Goal: Information Seeking & Learning: Learn about a topic

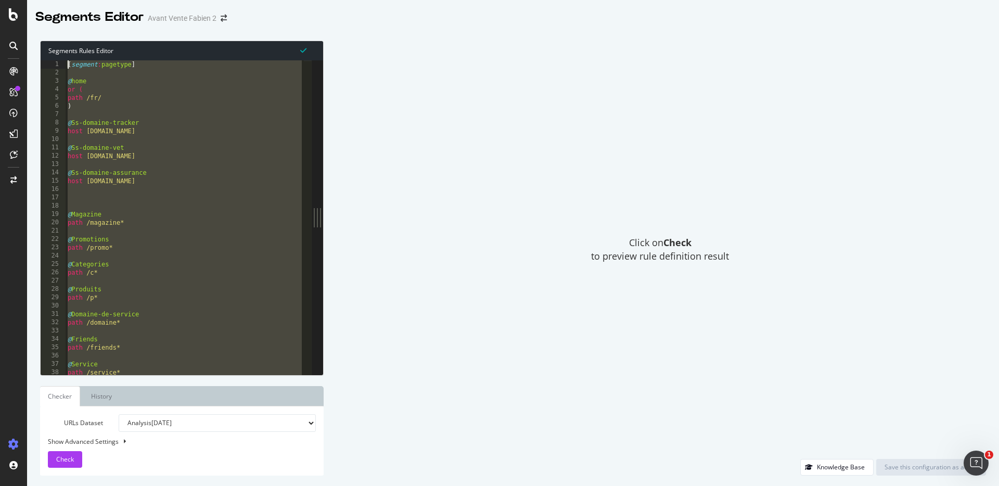
drag, startPoint x: 118, startPoint y: 372, endPoint x: 48, endPoint y: 55, distance: 324.3
click at [48, 55] on div "Segments Rules Editor ) 1 2 3 4 5 6 7 8 9 10 11 12 13 14 15 16 17 18 19 20 21 2…" at bounding box center [182, 208] width 284 height 335
type textarea "[segment:pagetype]"
click at [142, 328] on div "[ segment : pagetype ] @ home or ( path /fr/ ) @ Ss-domaine-tracker host tracke…" at bounding box center [185, 225] width 238 height 331
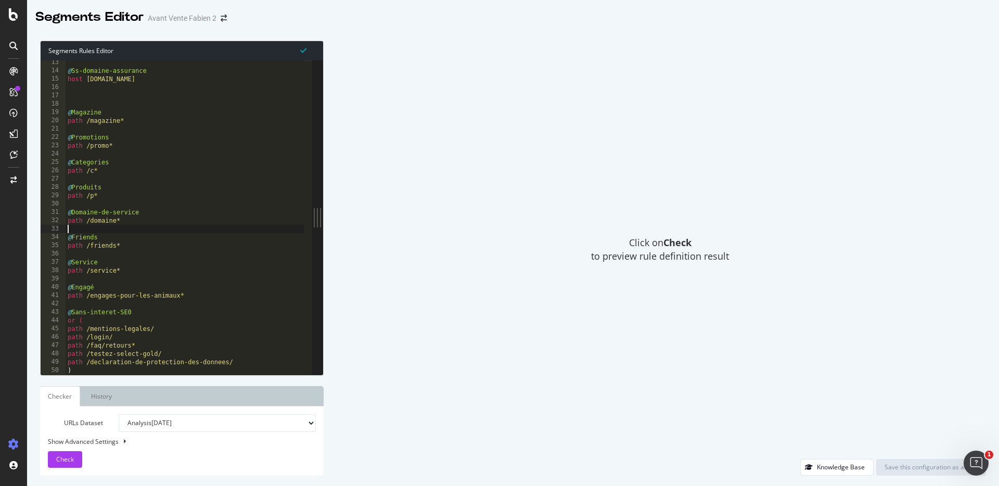
scroll to position [102, 0]
click at [65, 353] on span "Check" at bounding box center [65, 459] width 18 height 9
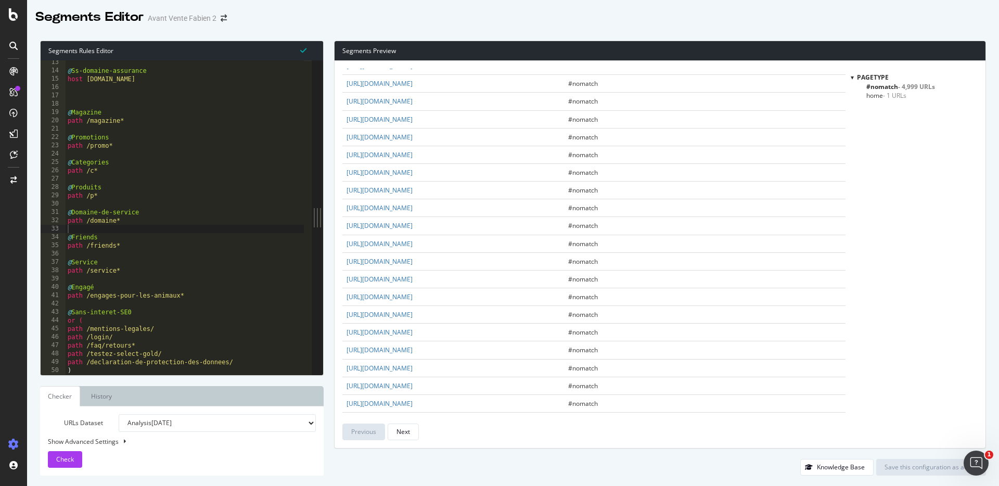
scroll to position [96, 0]
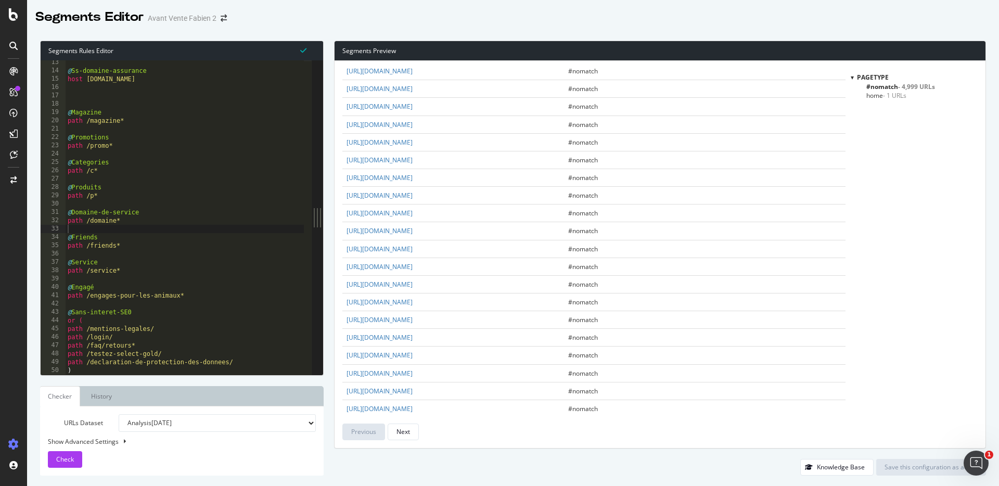
click at [264, 353] on select "Analysis 2025 Sep. 12th Analysis 2025 Sep. 11th Analysis 2025 Sep. 10th Analysi…" at bounding box center [217, 423] width 197 height 18
select select "analysis:20250911"
click at [119, 353] on select "Analysis 2025 Sep. 12th Analysis 2025 Sep. 11th Analysis 2025 Sep. 10th Analysi…" at bounding box center [217, 423] width 197 height 18
click at [64, 353] on span "Check" at bounding box center [65, 459] width 18 height 9
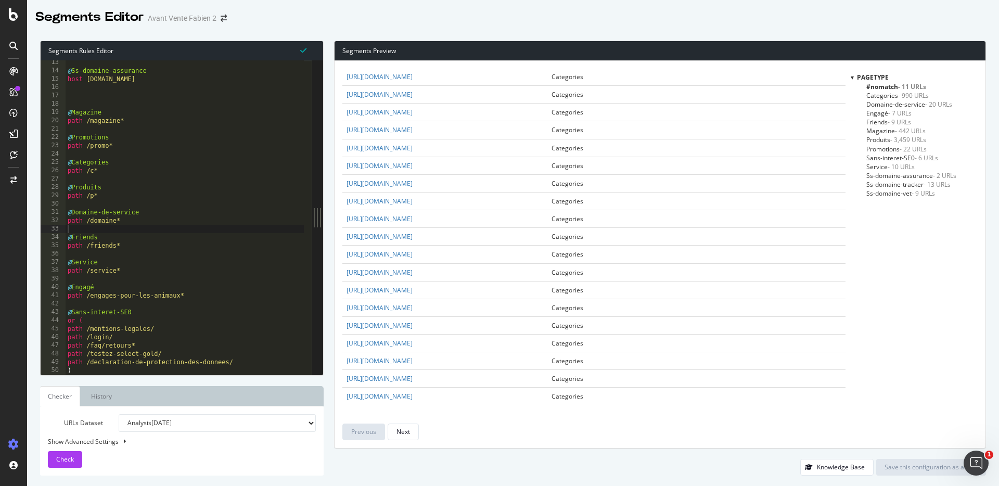
scroll to position [0, 0]
type textarea ")"
click at [97, 353] on div "@ Ss-domaine-assurance host assurance.maxizoo.fr @ Magazine path /magazine* @ P…" at bounding box center [185, 223] width 238 height 331
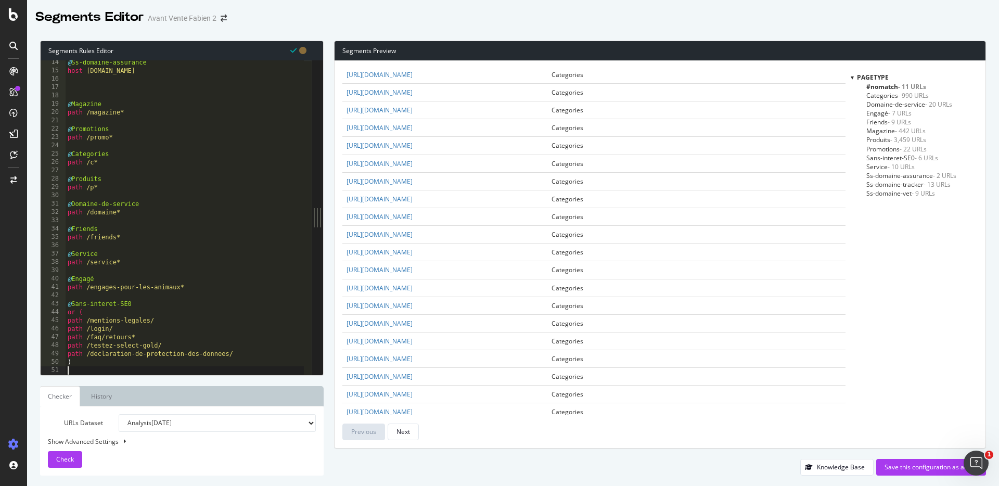
scroll to position [429, 0]
click at [749, 86] on span "- 11 URLs" at bounding box center [912, 86] width 28 height 9
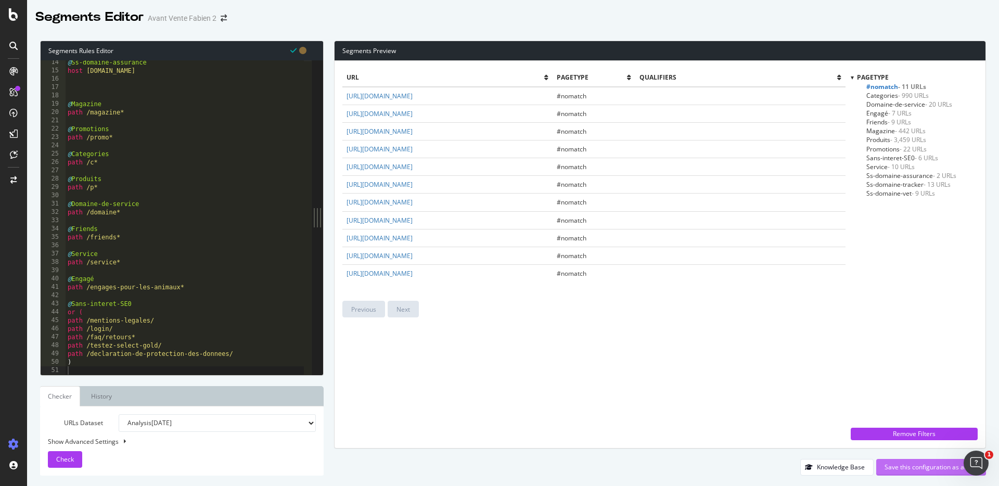
click at [749, 353] on div "Save this configuration as active" at bounding box center [930, 466] width 93 height 9
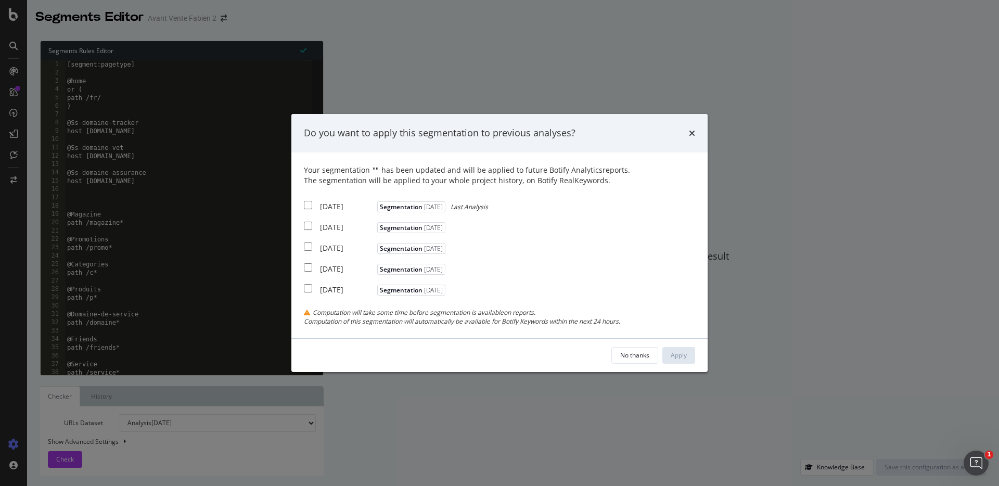
click at [330, 230] on div "2025 Sep. 11th" at bounding box center [347, 227] width 55 height 10
checkbox input "true"
click at [673, 353] on div "Apply" at bounding box center [679, 355] width 16 height 9
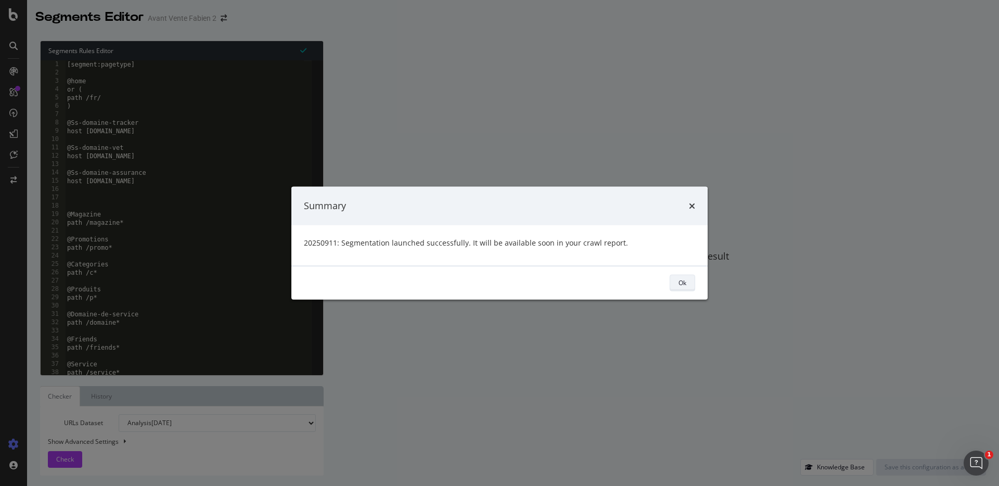
click at [687, 282] on button "Ok" at bounding box center [682, 282] width 25 height 17
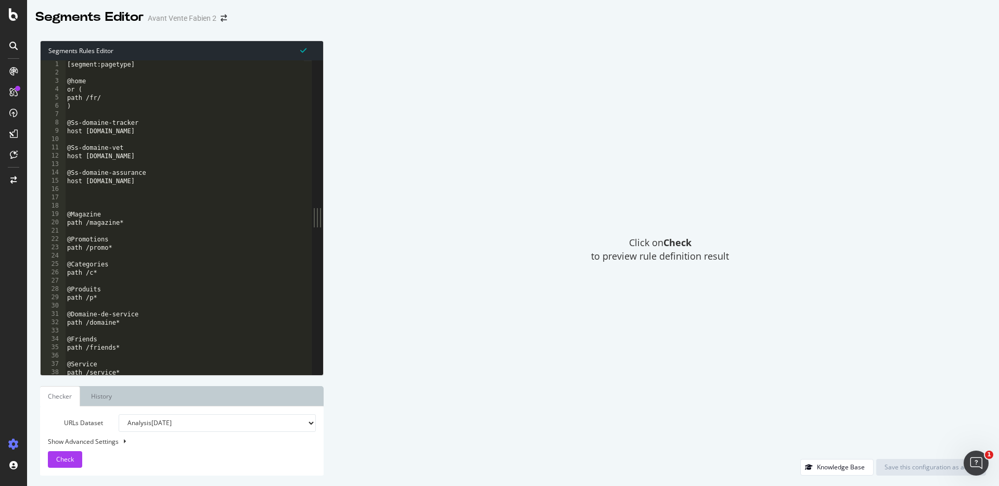
type textarea "@Magazine"
click at [179, 214] on div "[segment:pagetype] @home or ( path /fr/ ) @Ss-domaine-tracker host tracker.maxi…" at bounding box center [184, 225] width 239 height 331
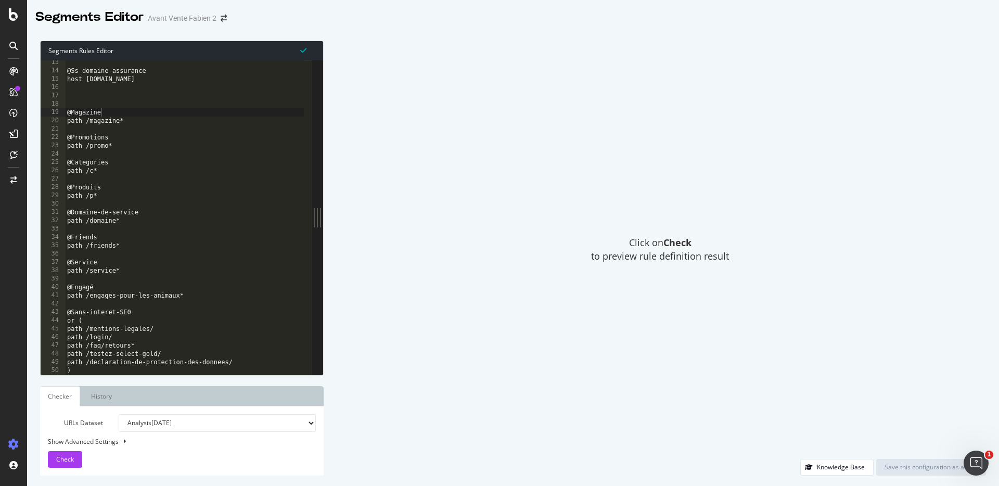
click at [12, 47] on icon at bounding box center [13, 46] width 8 height 8
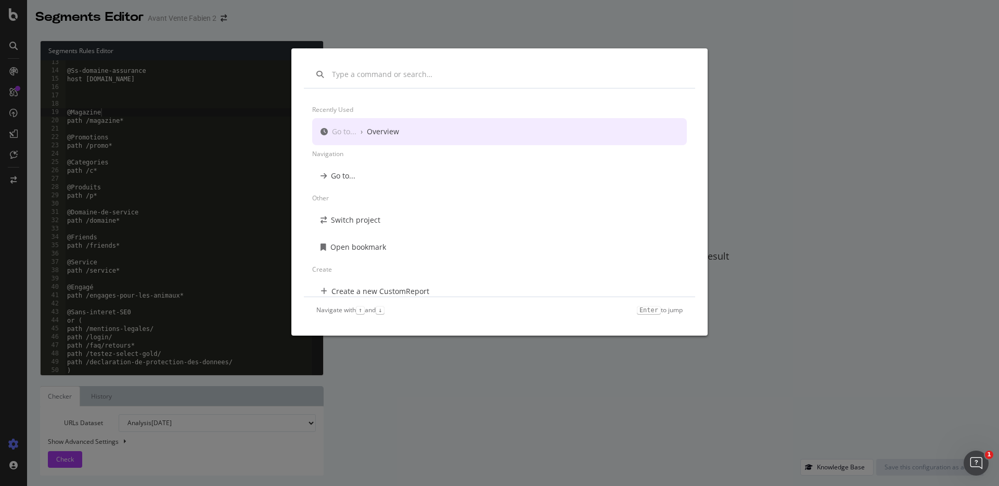
scroll to position [8, 0]
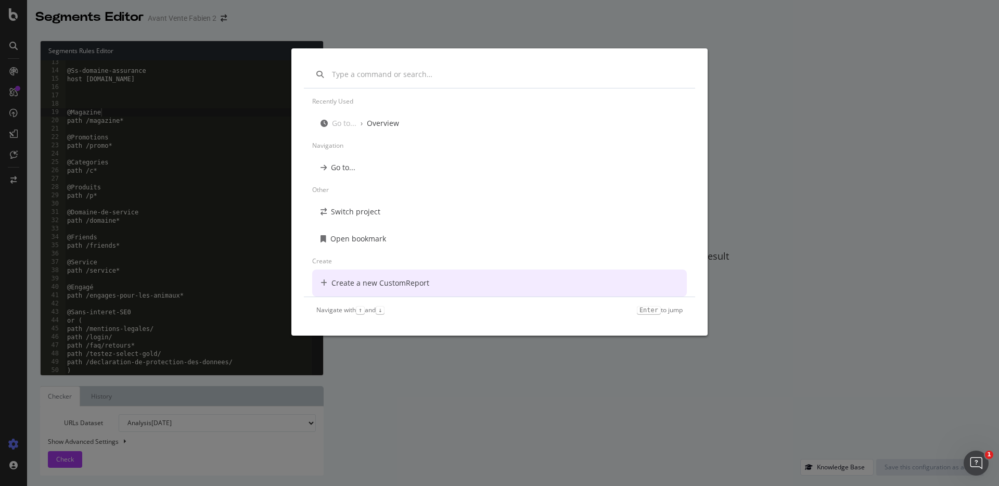
click at [491, 353] on div "Recently used Go to... › Overview Navigation Go to... Other Switch project Open…" at bounding box center [499, 243] width 999 height 486
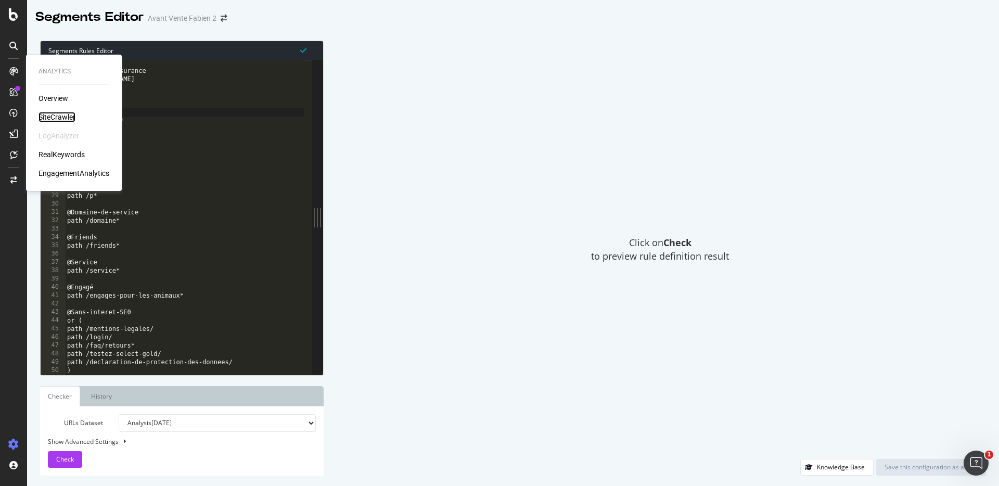
click at [67, 117] on div "SiteCrawler" at bounding box center [56, 117] width 37 height 10
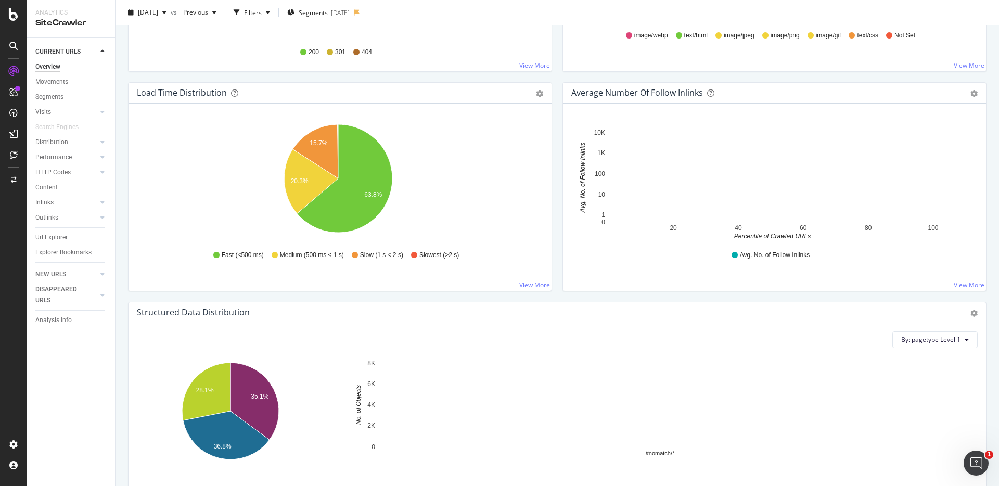
scroll to position [1023, 0]
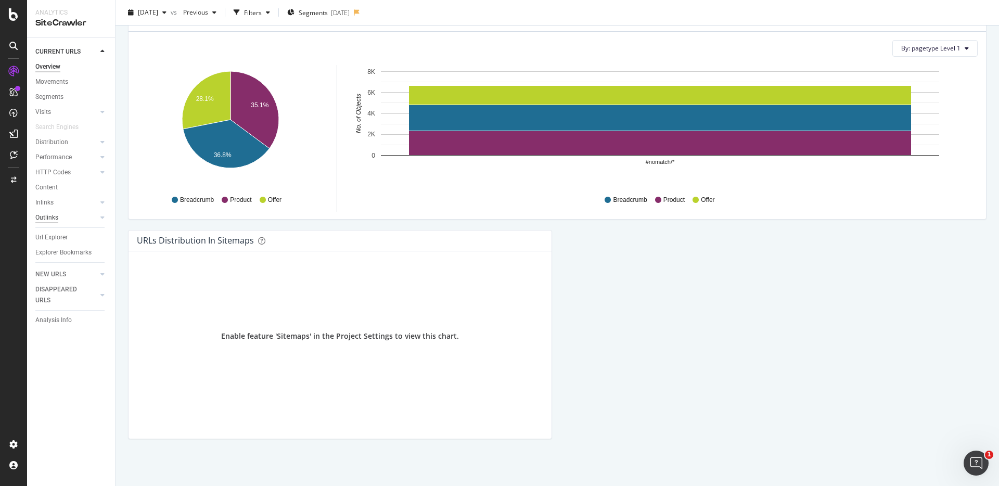
click at [36, 214] on div "Outlinks" at bounding box center [46, 217] width 23 height 11
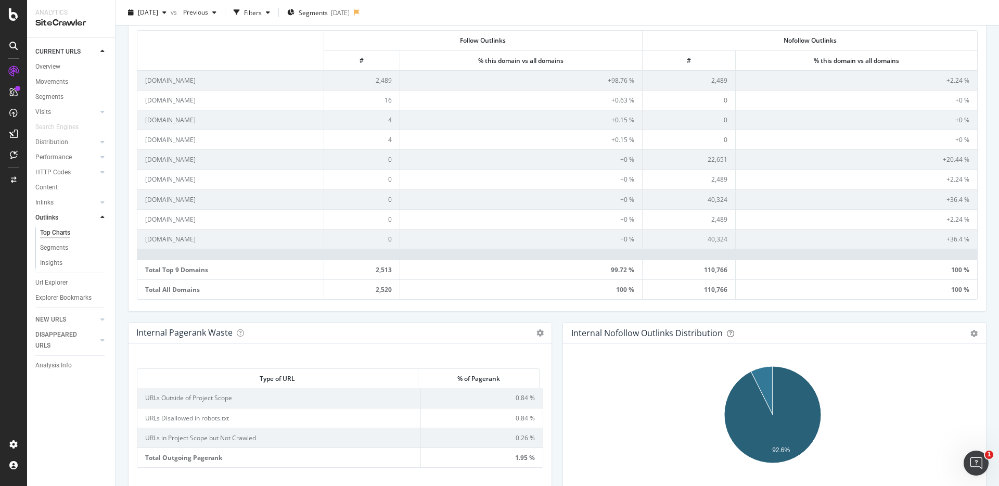
scroll to position [718, 0]
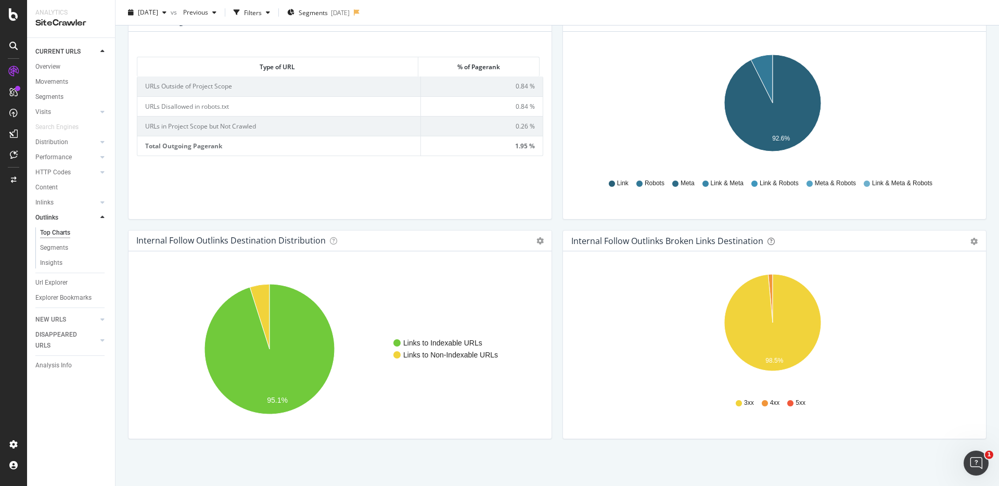
click at [557, 222] on div "Internal Nofollow Outlinks Distribution Pie Table Export as CSV Add to Custom R…" at bounding box center [774, 120] width 434 height 220
click at [552, 219] on div "Internal Pagerank Waste Table Expand Export as CSV Add to Custom Report × Amoun…" at bounding box center [340, 120] width 434 height 220
click at [552, 220] on div "Internal Pagerank Waste Table Expand Export as CSV Add to Custom Report × Amoun…" at bounding box center [340, 120] width 434 height 220
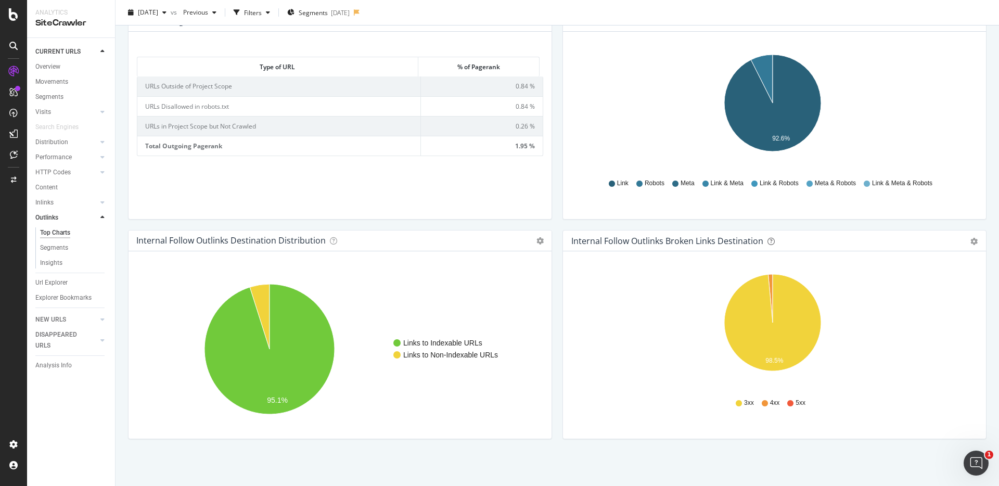
click at [552, 220] on div "Internal Pagerank Waste Table Expand Export as CSV Add to Custom Report × Amoun…" at bounding box center [340, 120] width 434 height 220
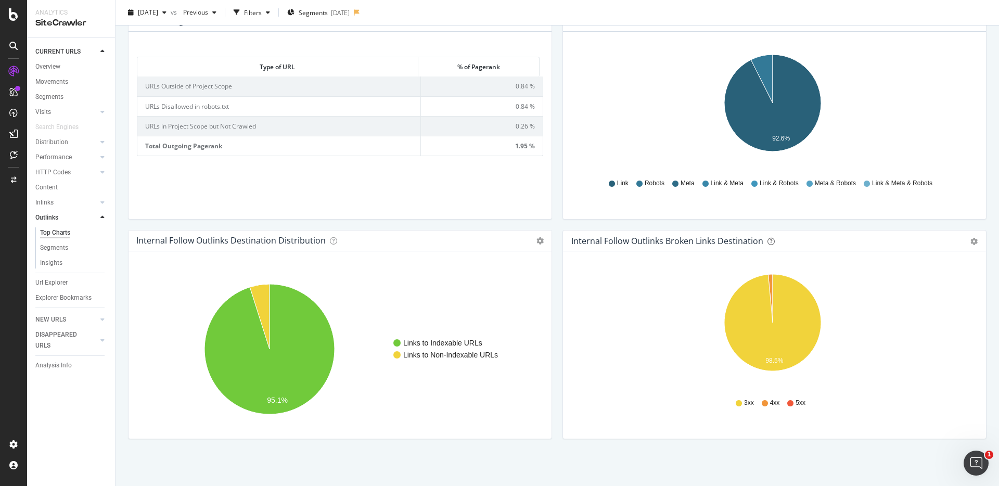
scroll to position [0, 0]
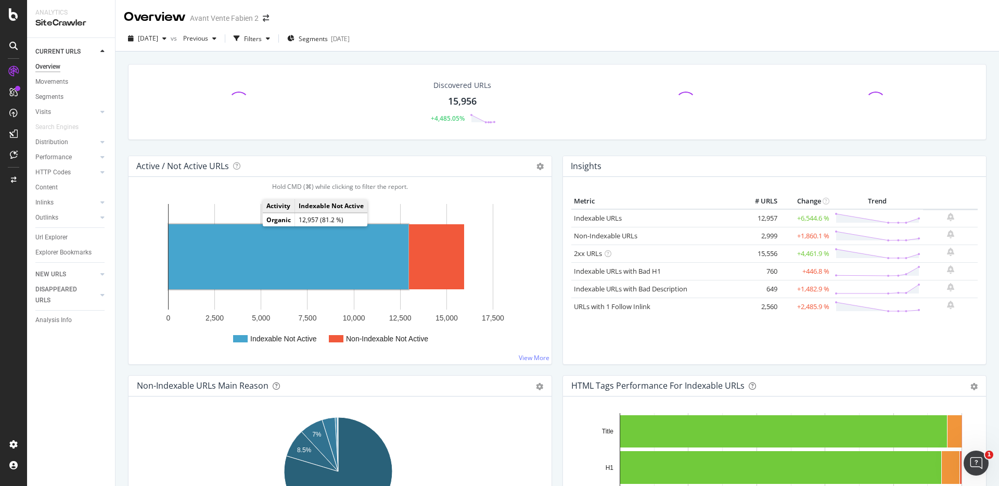
click at [259, 240] on rect "A chart." at bounding box center [289, 256] width 240 height 65
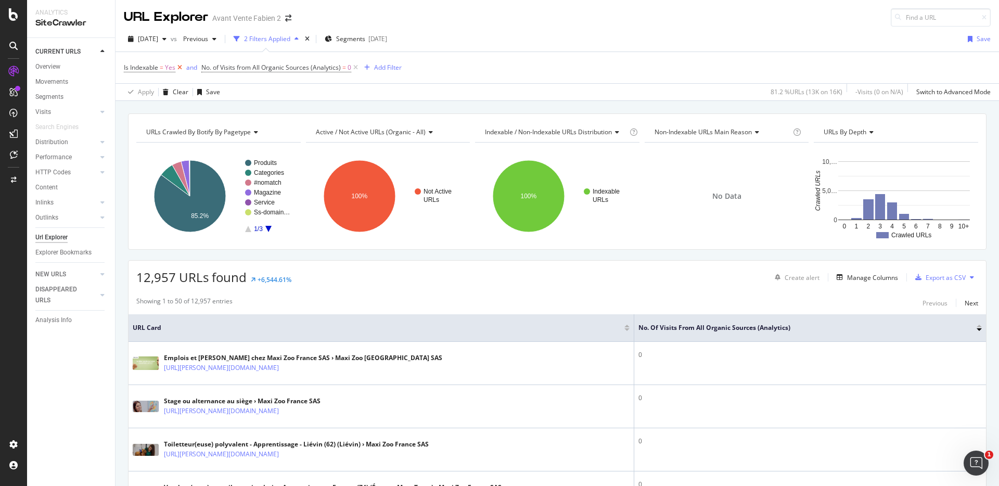
click at [181, 67] on icon at bounding box center [179, 67] width 9 height 10
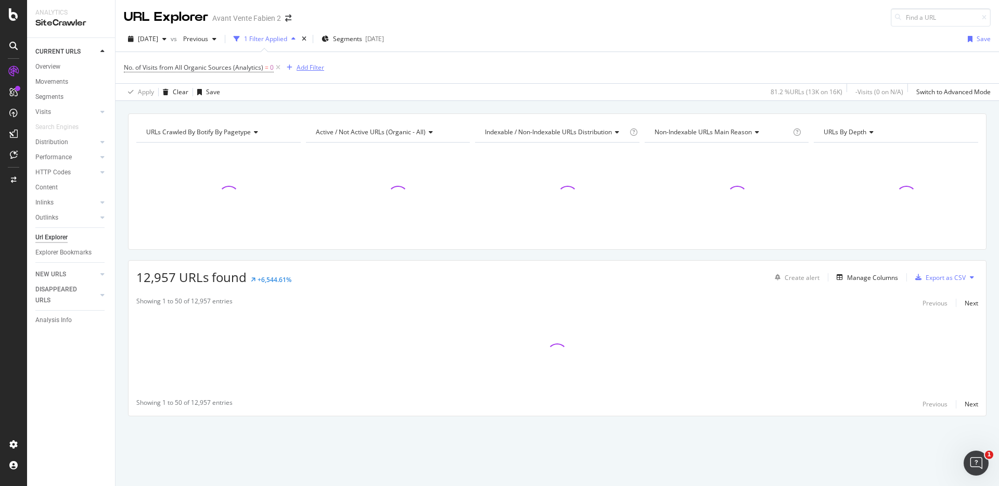
click at [288, 69] on icon "button" at bounding box center [290, 68] width 6 height 6
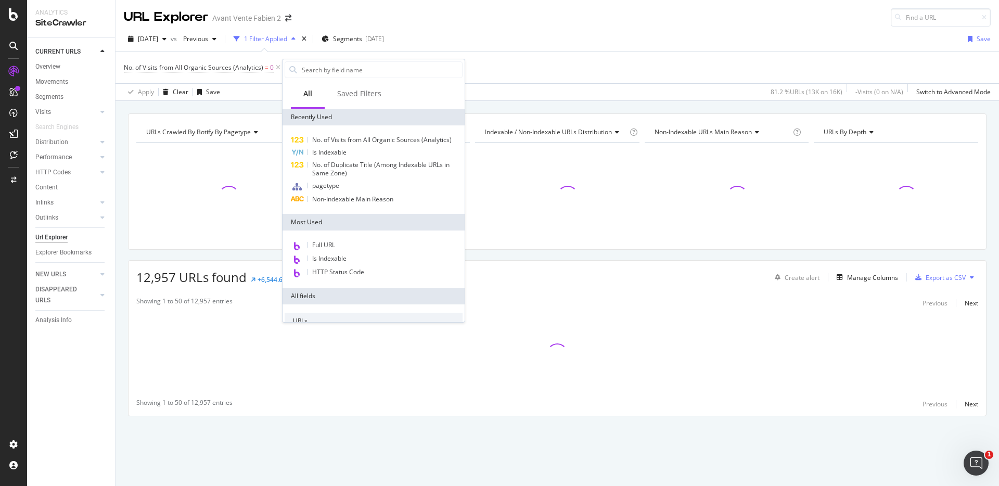
drag, startPoint x: 515, startPoint y: 36, endPoint x: 525, endPoint y: 34, distance: 10.2
click at [515, 36] on div "2025 Sep. 11th vs Previous 1 Filter Applied Segments 2025-09-12 Save" at bounding box center [556, 41] width 883 height 21
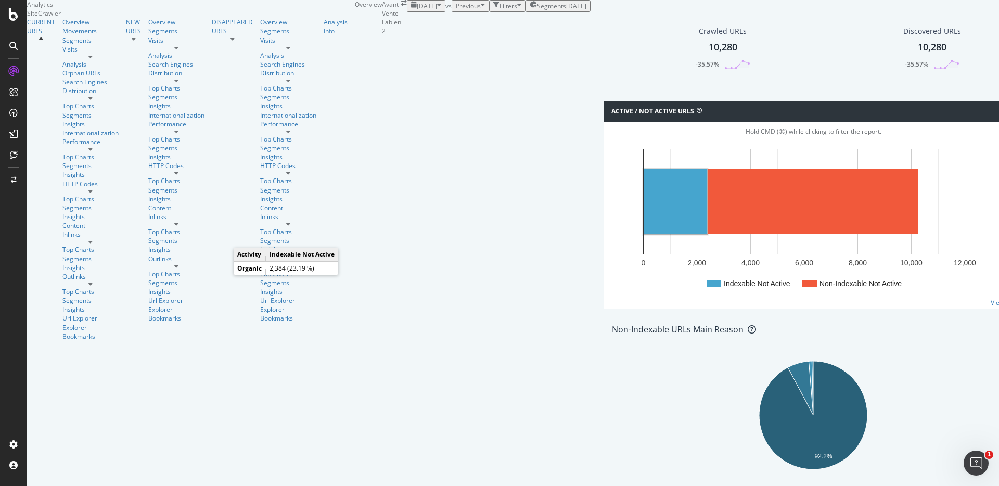
click at [644, 234] on rect "A chart." at bounding box center [675, 201] width 63 height 65
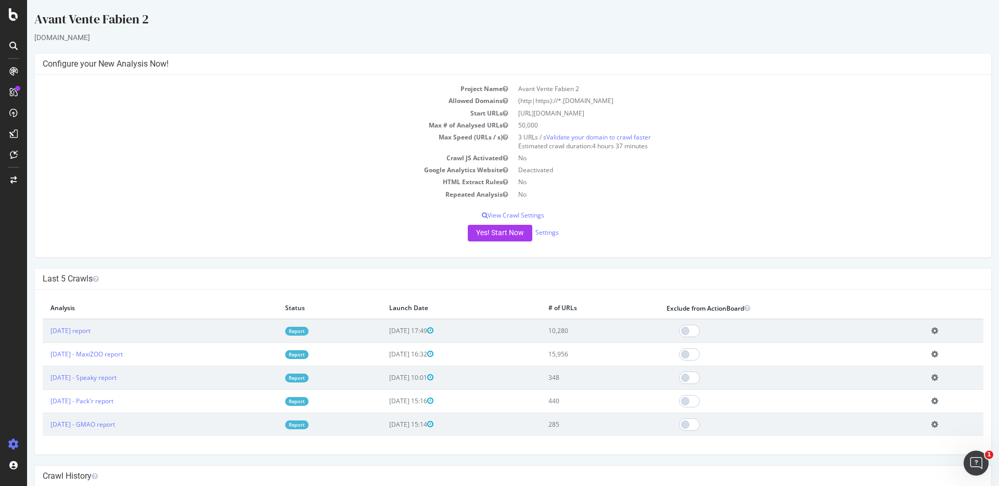
scroll to position [15, 0]
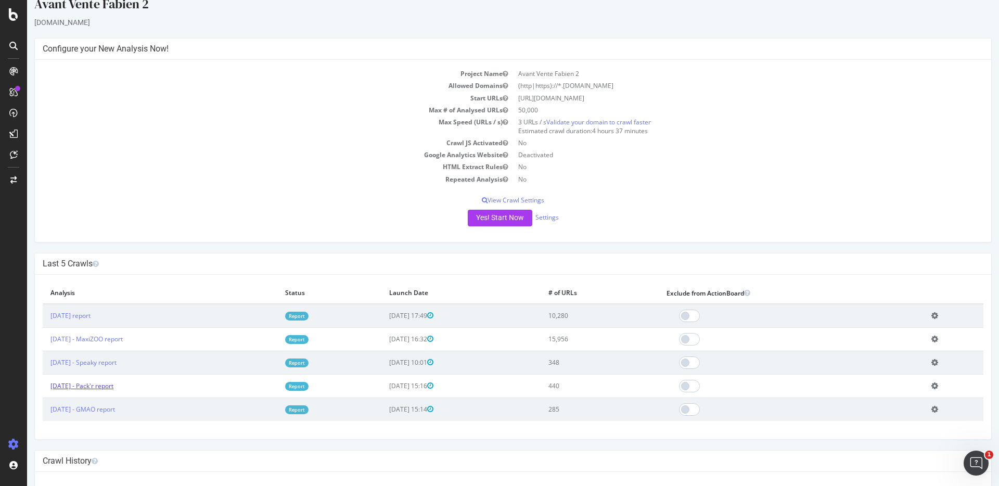
click at [113, 384] on link "[DATE] - Pack'r report" at bounding box center [81, 385] width 63 height 9
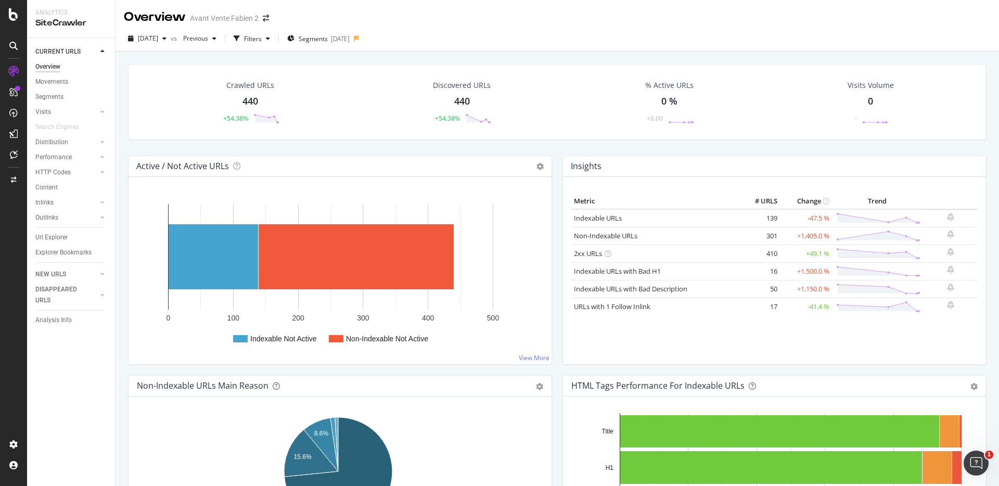
click at [557, 164] on div "Insights Metric # URLS Change Trend Indexable URLs 139 -47.5 % Non-Indexable UR…" at bounding box center [774, 266] width 434 height 220
click at [557, 163] on div "Insights Metric # URLS Change Trend Indexable URLs 139 -47.5 % Non-Indexable UR…" at bounding box center [774, 266] width 434 height 220
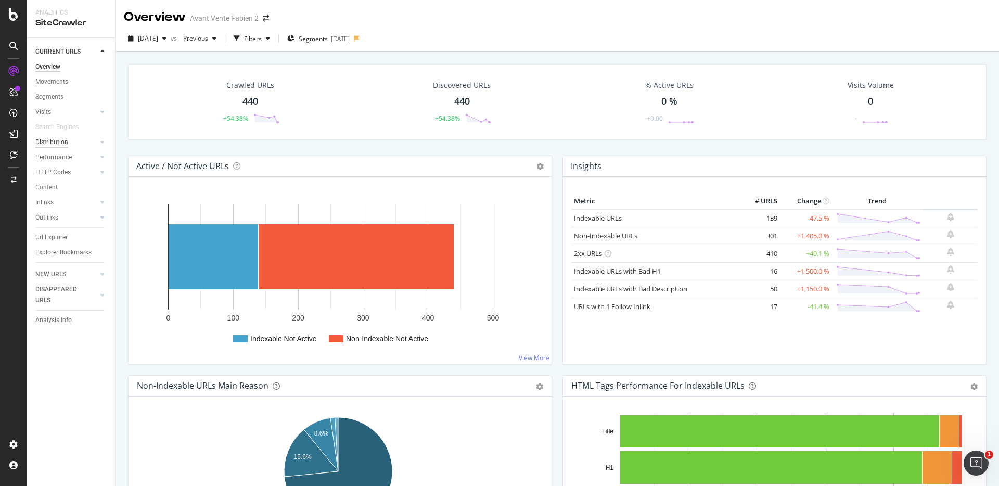
click at [62, 138] on div "Distribution" at bounding box center [51, 142] width 33 height 11
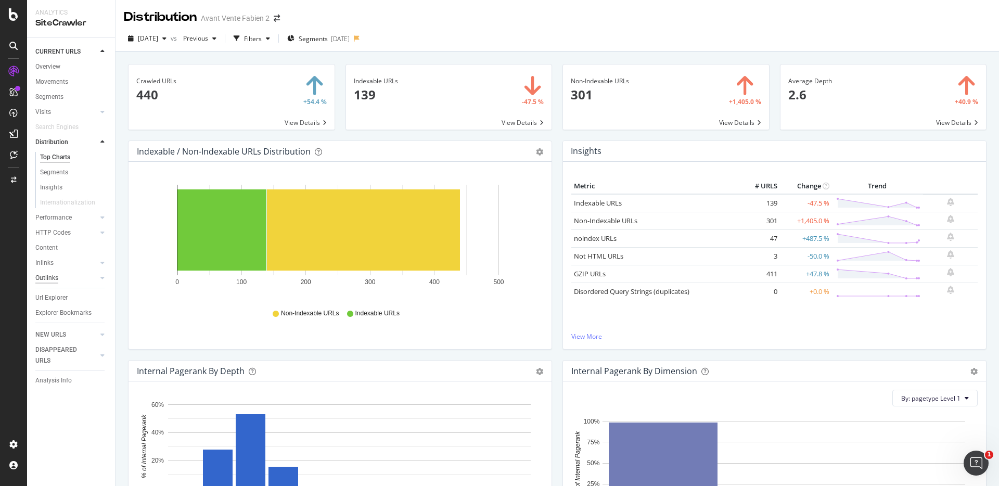
click at [48, 282] on div "Outlinks" at bounding box center [46, 278] width 23 height 11
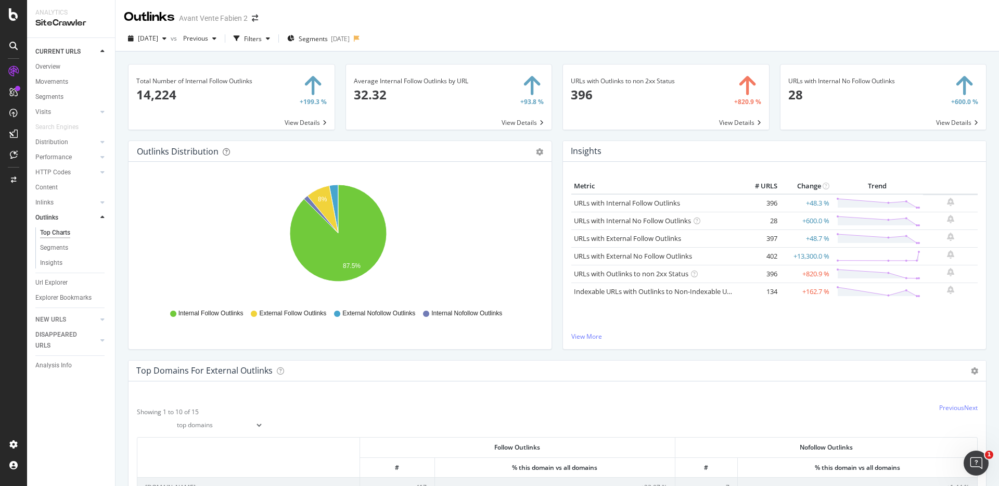
scroll to position [738, 0]
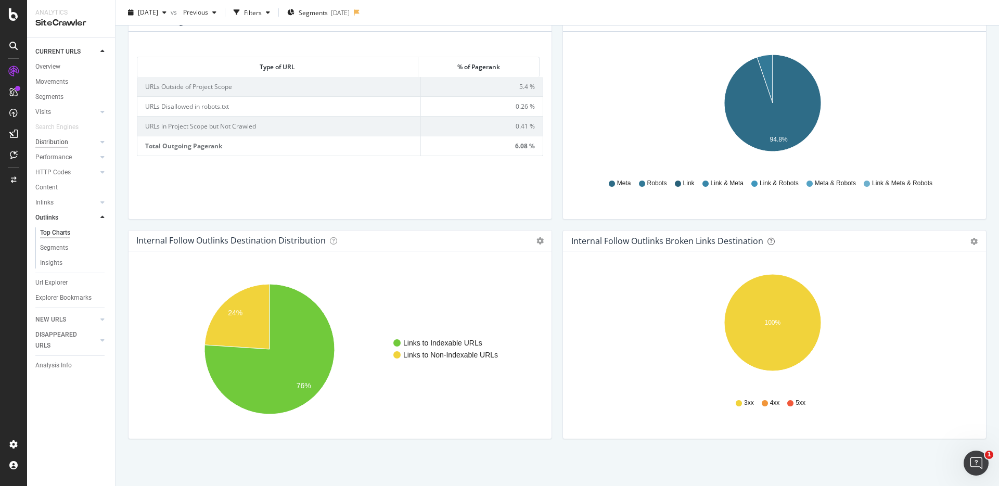
click at [63, 143] on div "Distribution" at bounding box center [51, 142] width 33 height 11
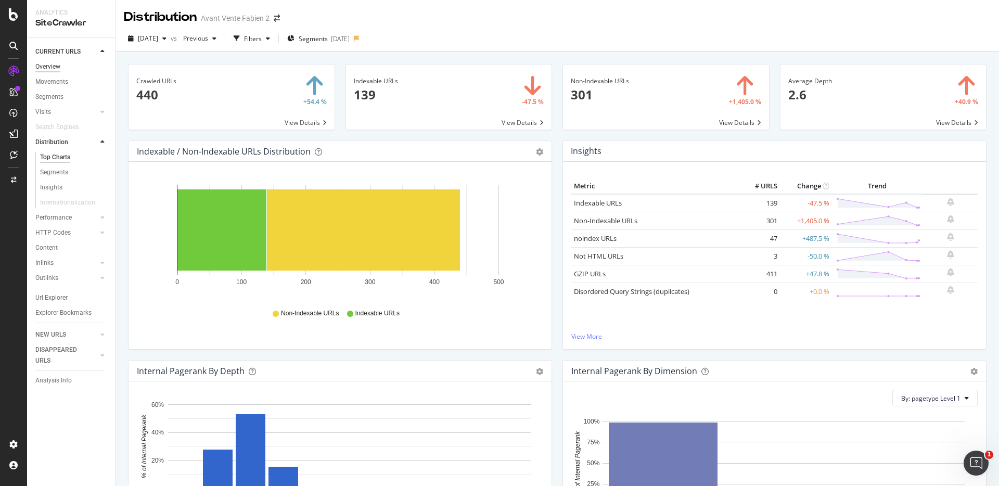
click at [43, 66] on div "Overview" at bounding box center [47, 66] width 25 height 11
